Goal: Task Accomplishment & Management: Manage account settings

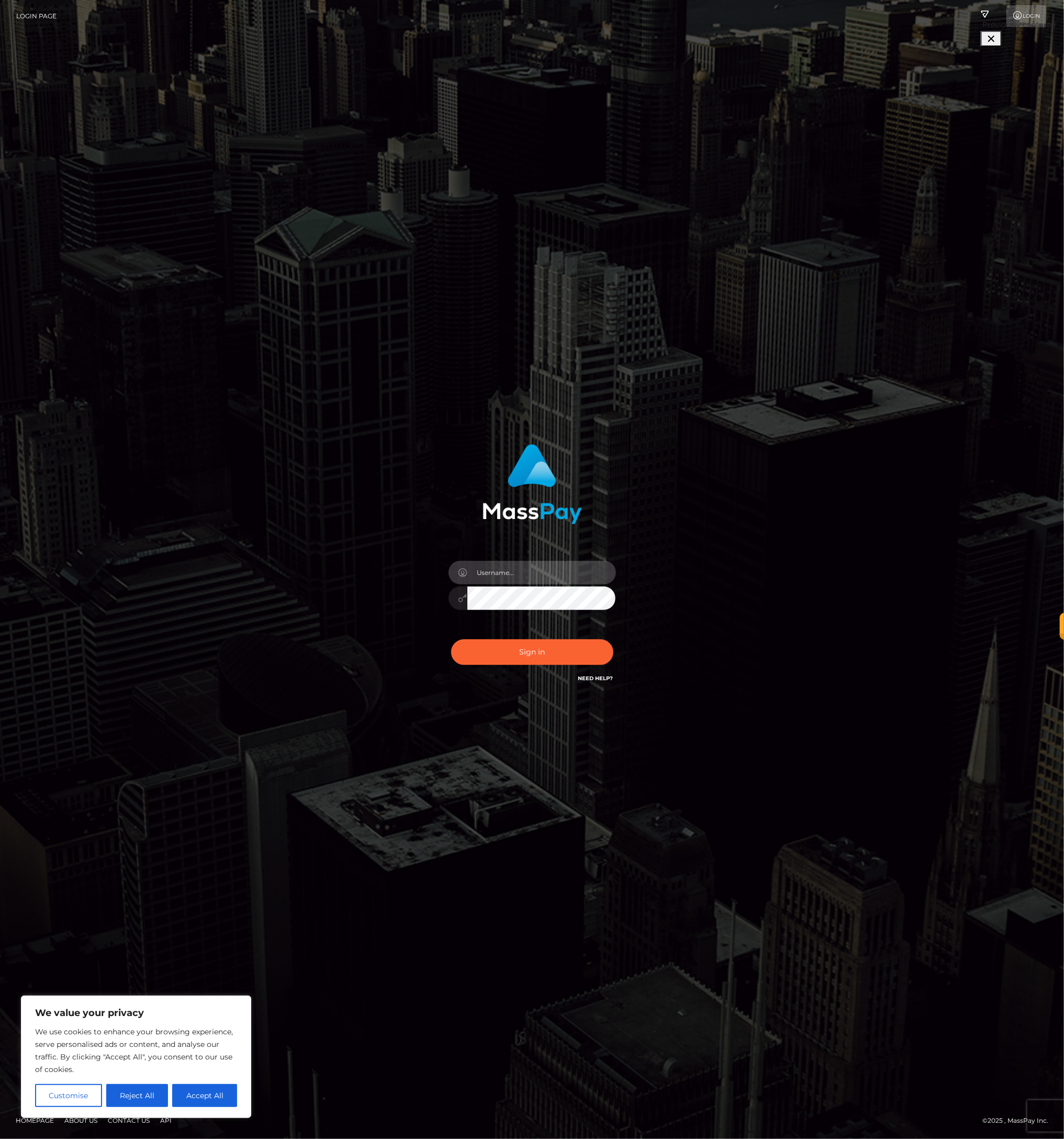
click at [532, 566] on input "text" at bounding box center [542, 572] width 149 height 23
type input "Brady.Pevehouse"
click at [539, 653] on button "Sign in" at bounding box center [532, 652] width 163 height 26
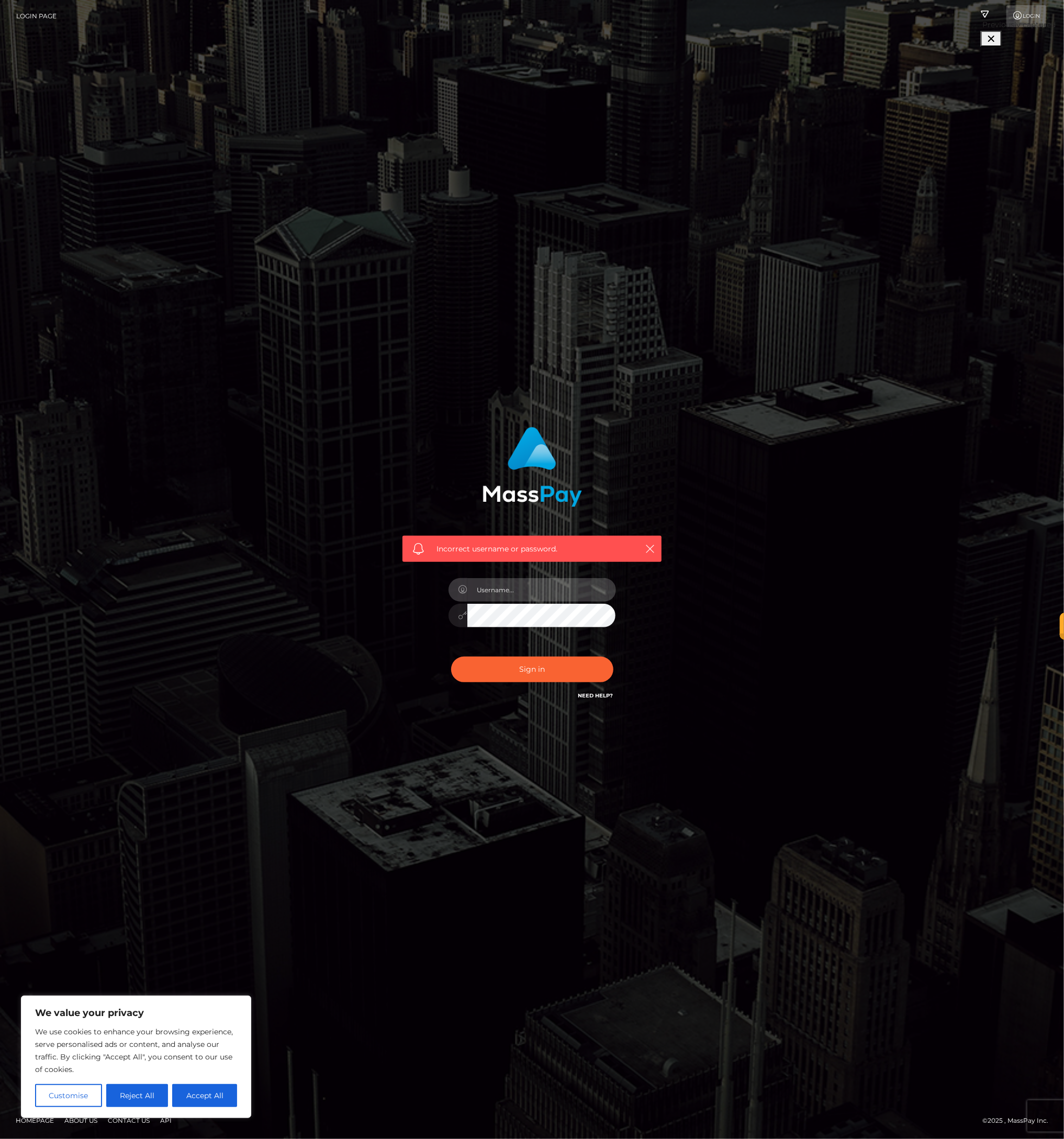
click at [532, 590] on input "text" at bounding box center [542, 590] width 149 height 23
paste input "Brady Pevehouse2"
type input "Brady Pevehouse2"
click at [537, 669] on button "Sign in" at bounding box center [532, 670] width 163 height 26
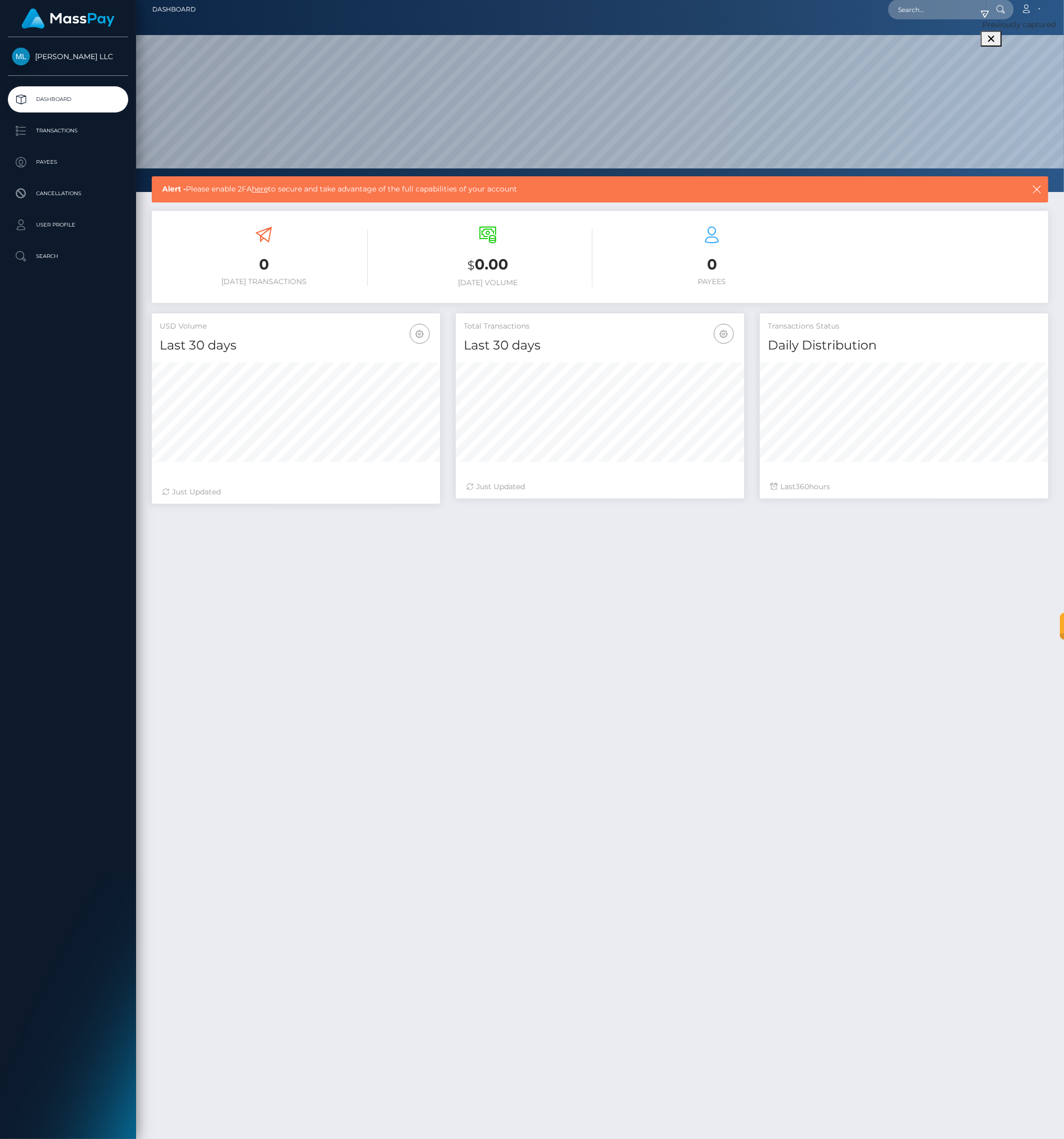
scroll to position [8, 0]
